Goal: Download file/media

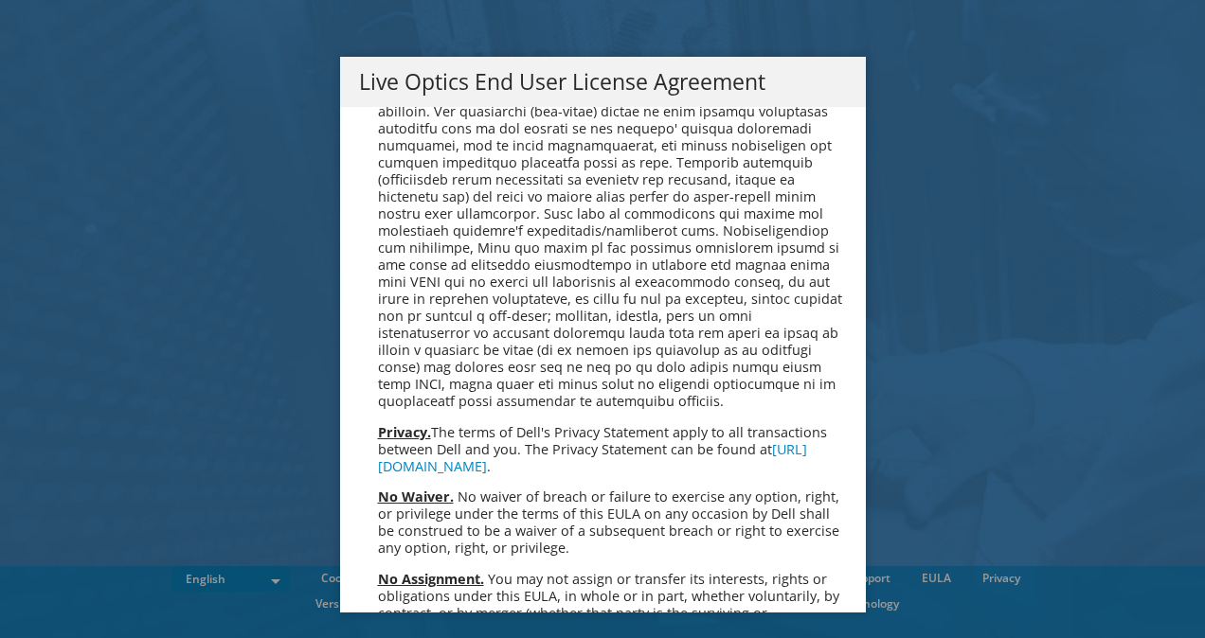
scroll to position [7164, 0]
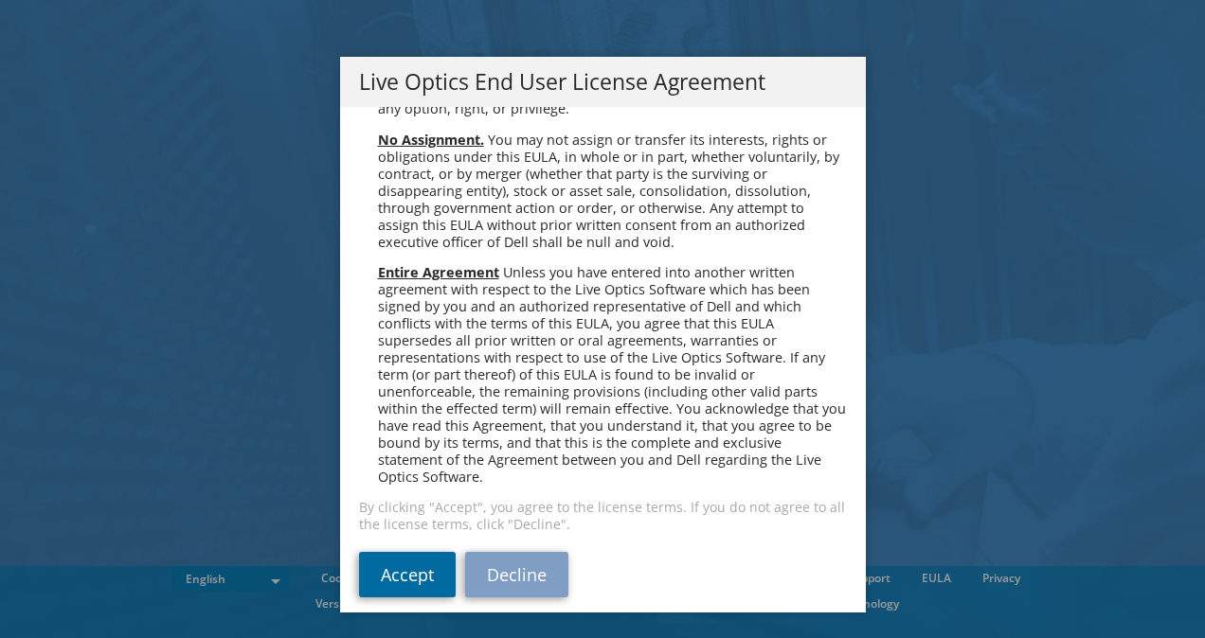
click at [405, 567] on link "Accept" at bounding box center [407, 574] width 97 height 45
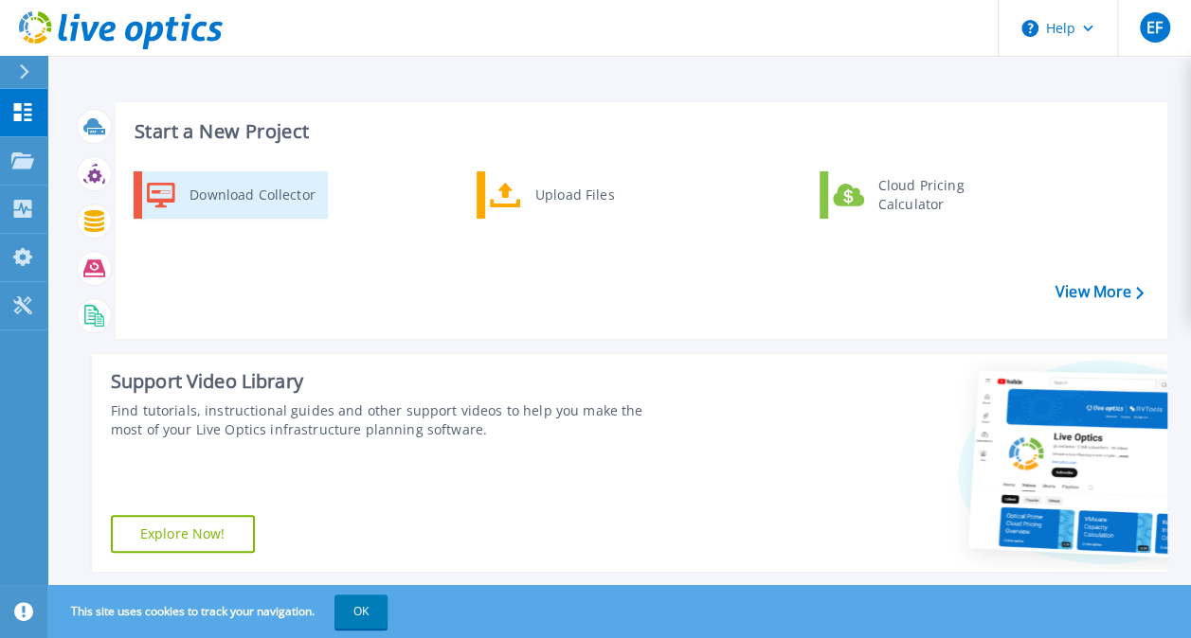
click at [201, 190] on div "Download Collector" at bounding box center [251, 195] width 143 height 38
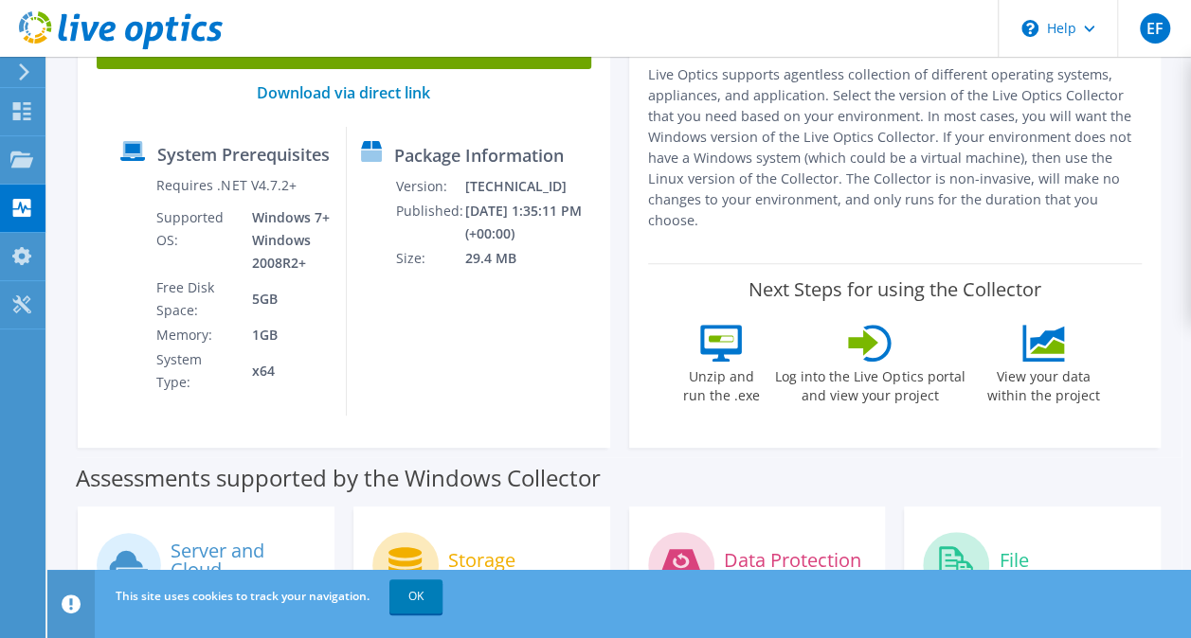
scroll to position [95, 0]
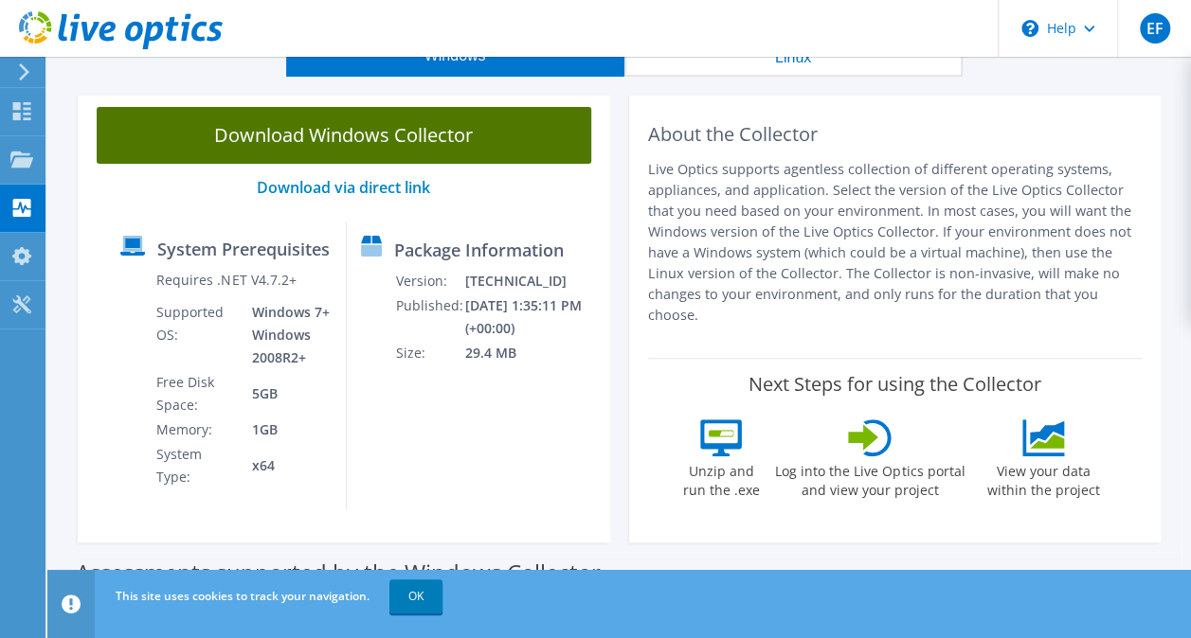
click at [316, 117] on link "Download Windows Collector" at bounding box center [344, 135] width 495 height 57
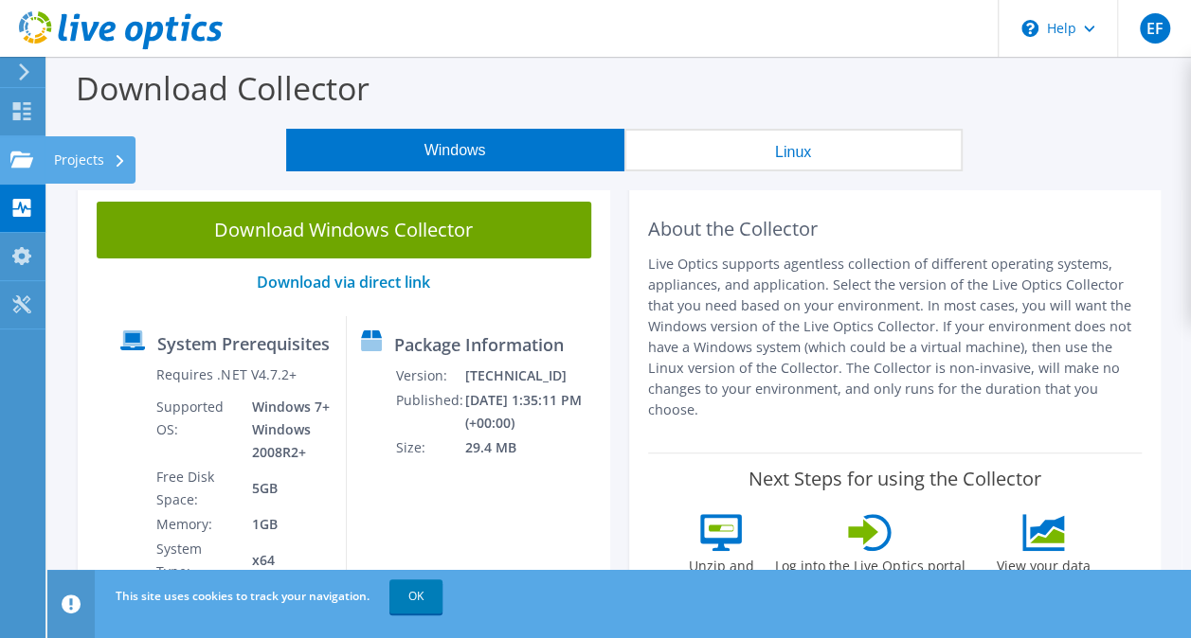
click at [25, 156] on icon at bounding box center [21, 160] width 23 height 18
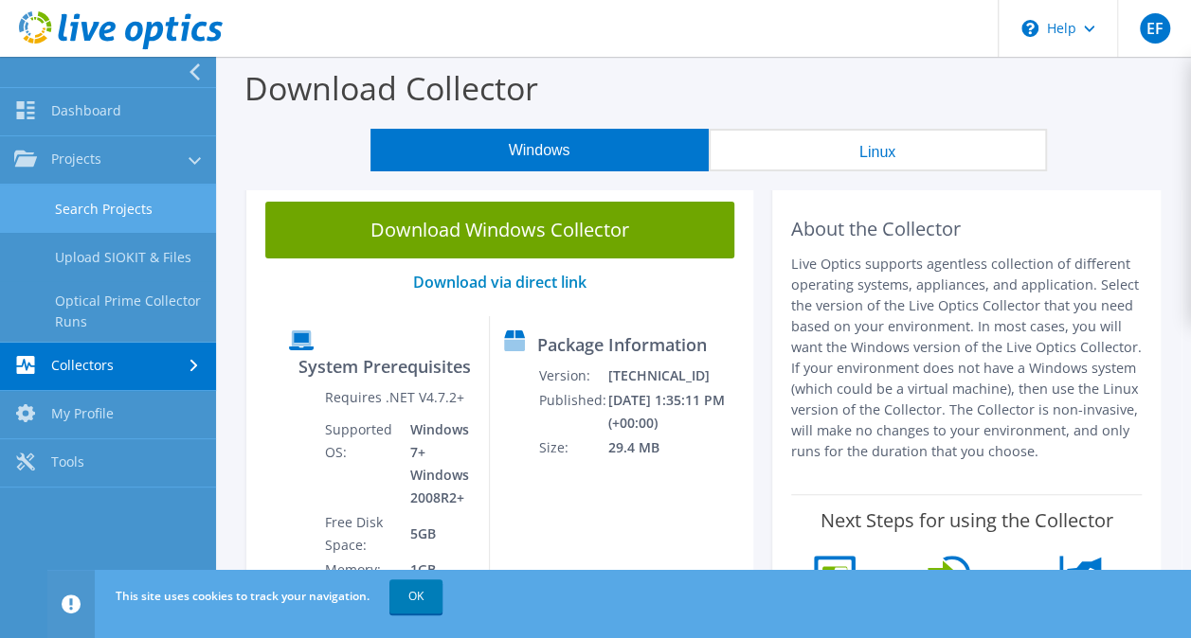
click at [144, 207] on link "Search Projects" at bounding box center [108, 209] width 216 height 48
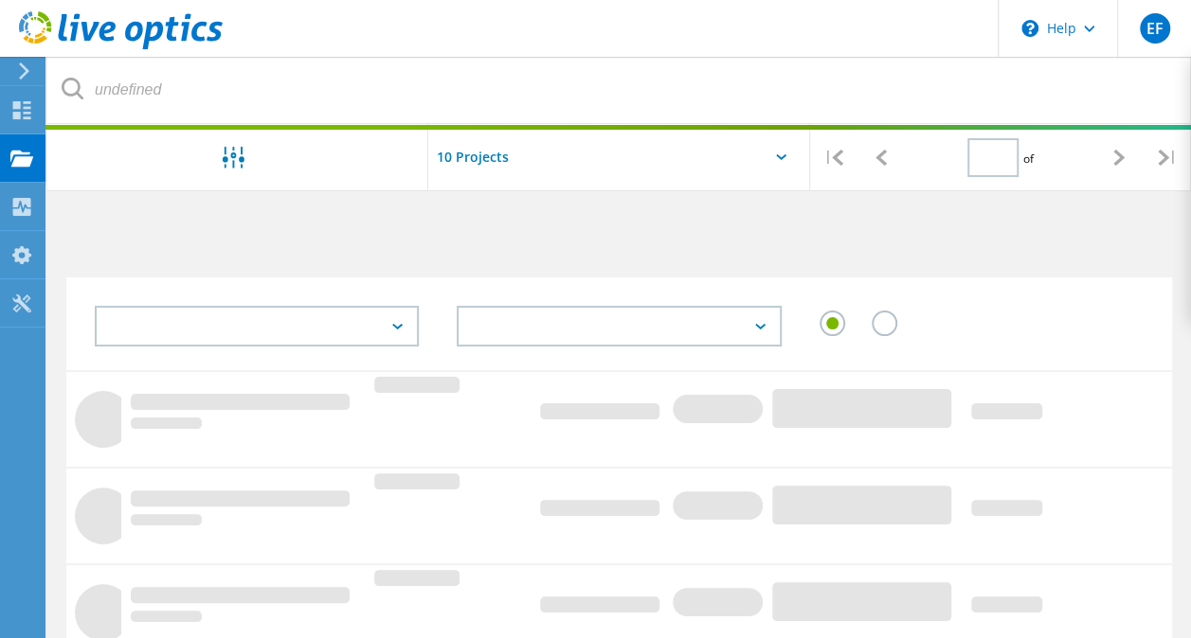
type input "1"
